Goal: Find contact information: Find contact information

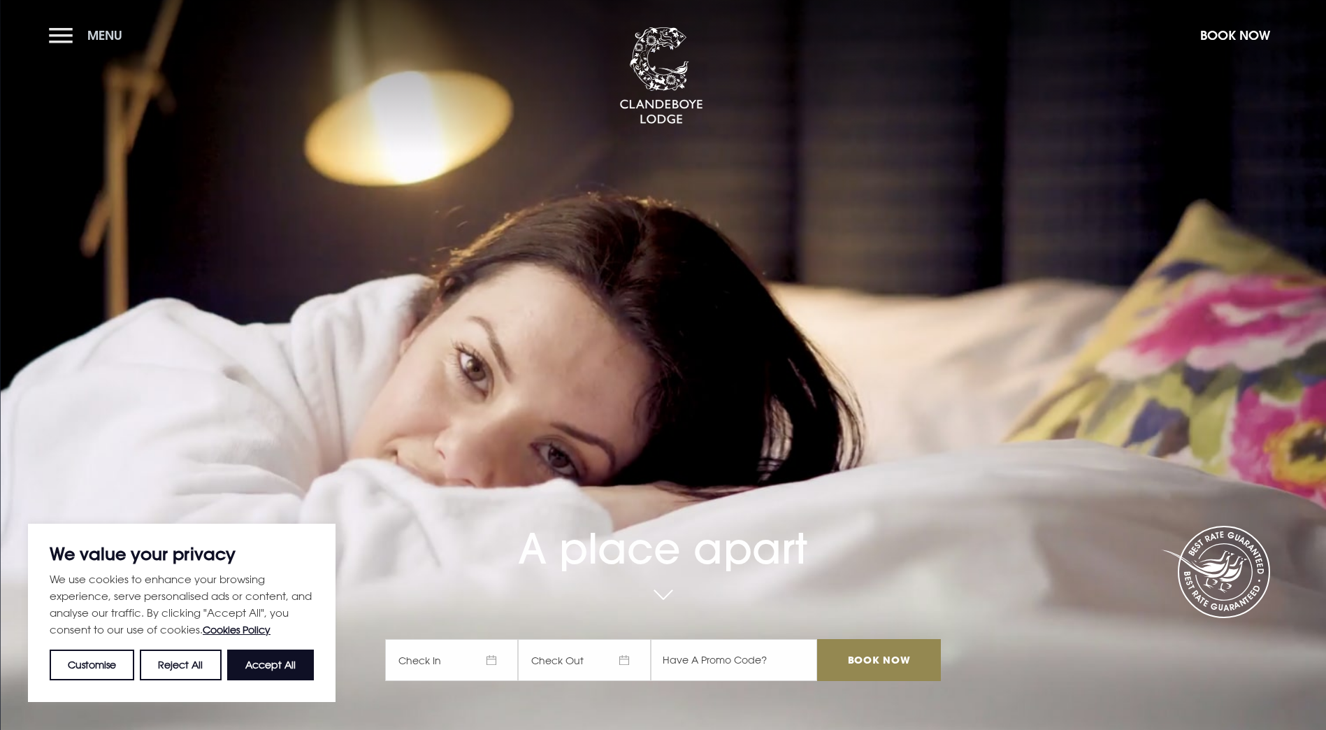
click at [63, 33] on button "Menu" at bounding box center [89, 35] width 80 height 30
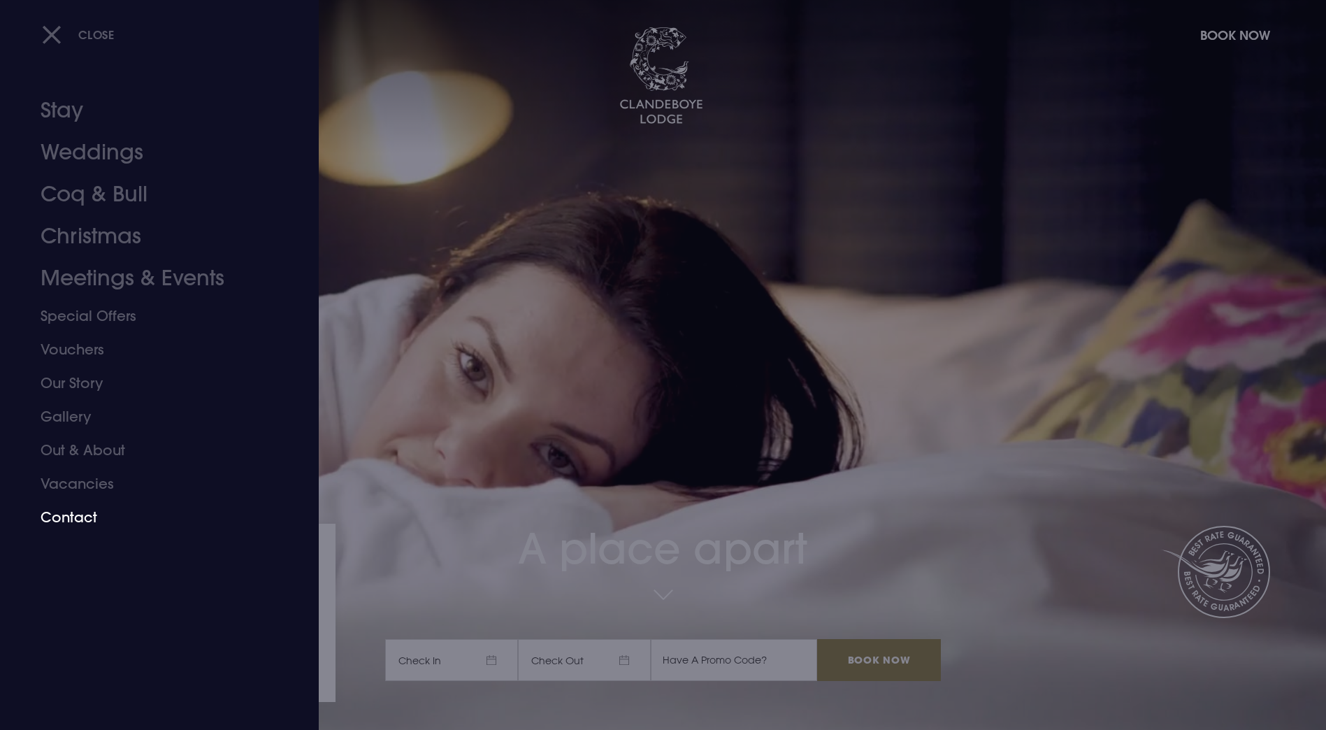
click at [62, 519] on link "Contact" at bounding box center [151, 517] width 221 height 34
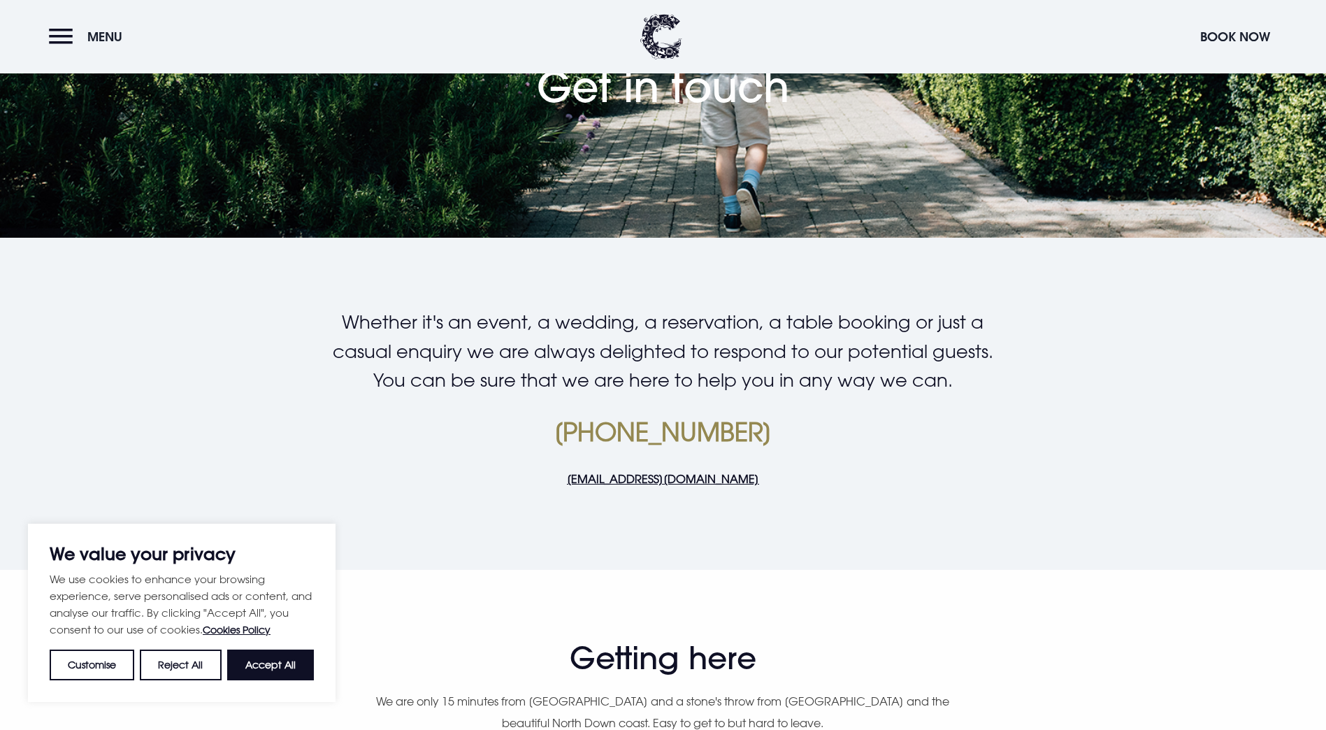
scroll to position [419, 0]
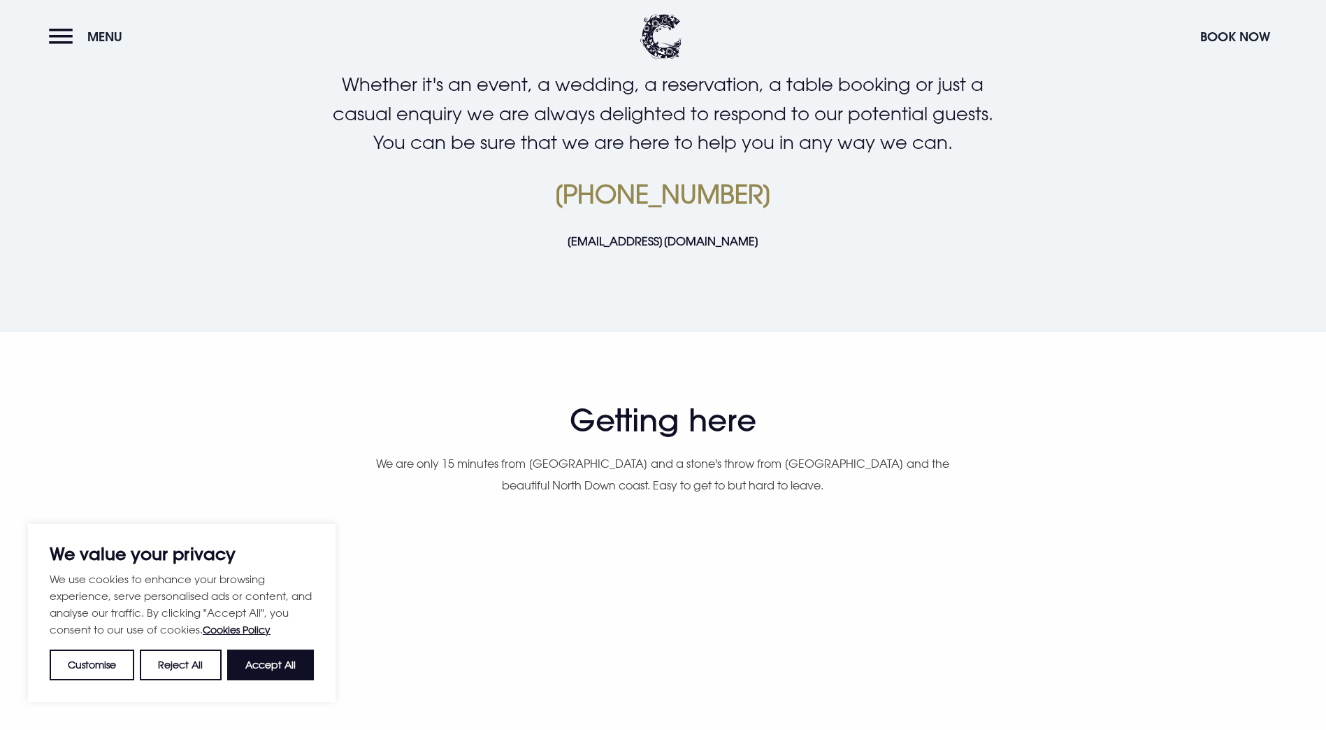
click at [656, 248] on link "[EMAIL_ADDRESS][DOMAIN_NAME]" at bounding box center [663, 241] width 192 height 14
